Goal: Information Seeking & Learning: Find specific fact

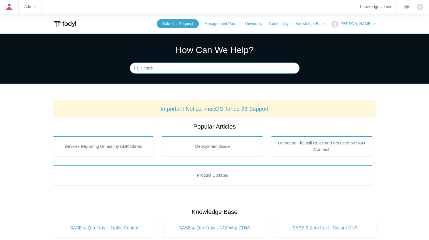
click at [183, 69] on input "Search" at bounding box center [215, 68] width 170 height 11
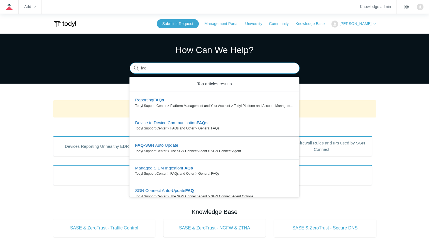
type input "faq"
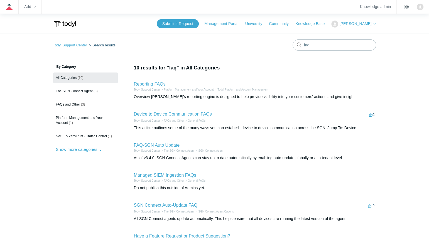
click at [35, 81] on main "Todyl Support Center Search results faq By Category All Categories (10) The SGN…" at bounding box center [214, 211] width 429 height 355
drag, startPoint x: 313, startPoint y: 44, endPoint x: 296, endPoint y: 44, distance: 16.4
click at [296, 44] on div "faq" at bounding box center [333, 45] width 83 height 11
type input "integrations"
click at [329, 47] on input "integrations" at bounding box center [333, 45] width 83 height 11
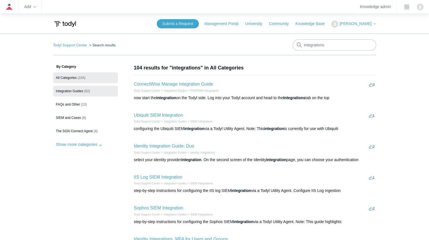
click at [75, 91] on span "Integration Guides" at bounding box center [69, 91] width 27 height 4
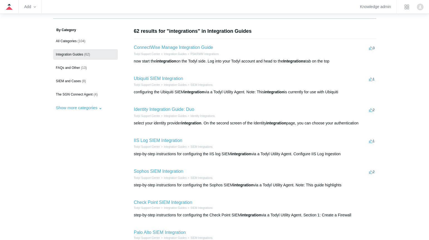
scroll to position [28, 0]
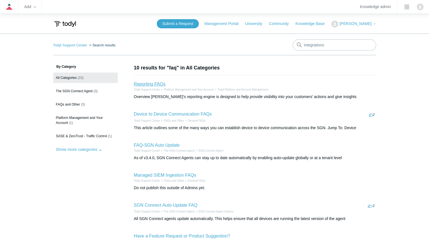
click at [152, 84] on link "Reporting FAQs" at bounding box center [150, 84] width 32 height 5
click at [167, 113] on link "Device to Device Communication FAQs" at bounding box center [173, 114] width 78 height 5
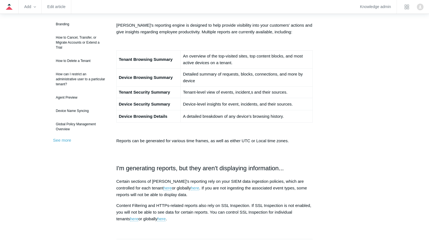
scroll to position [28, 0]
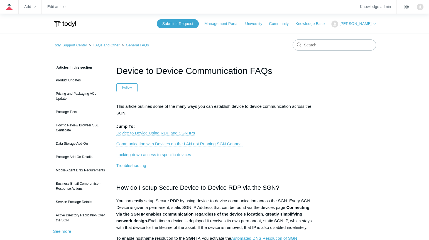
click at [173, 131] on link "Device to Device Using RDP and SGN IPs" at bounding box center [155, 133] width 78 height 5
drag, startPoint x: 315, startPoint y: 47, endPoint x: 312, endPoint y: 47, distance: 3.6
click at [315, 47] on input "Search" at bounding box center [333, 45] width 83 height 11
type input "siem ingestion"
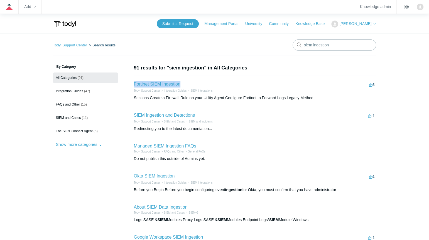
drag, startPoint x: 133, startPoint y: 85, endPoint x: 181, endPoint y: 84, distance: 47.9
click at [181, 84] on div "By Category All Categories (91) Integration Guides (47) FAQs and Other (15) SIE…" at bounding box center [214, 226] width 323 height 324
copy link "Fortinet SIEM Ingestion"
